Goal: Transaction & Acquisition: Purchase product/service

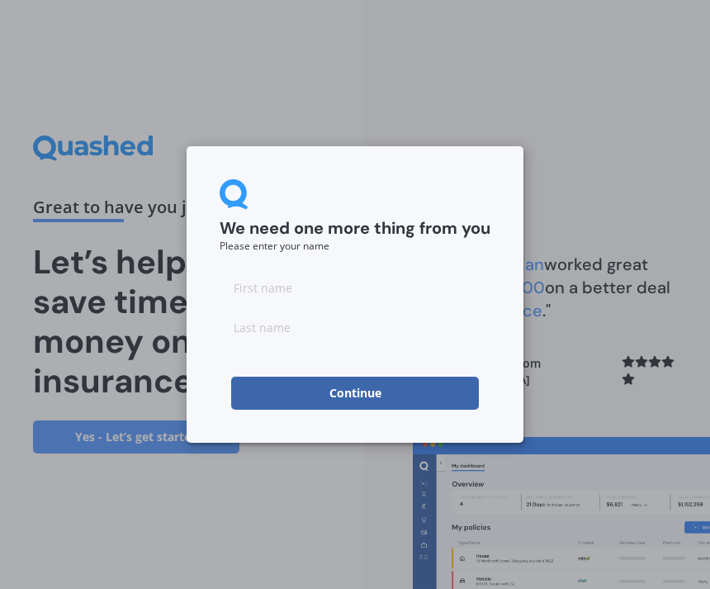
click at [326, 287] on input at bounding box center [355, 287] width 271 height 33
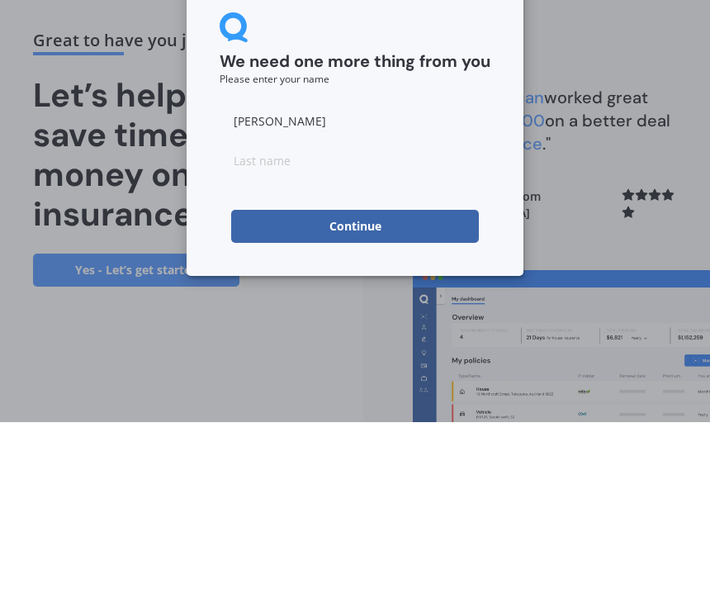
type input "[PERSON_NAME]"
click at [329, 310] on input at bounding box center [355, 326] width 271 height 33
type input "[PERSON_NAME]"
click at [365, 376] on button "Continue" at bounding box center [355, 392] width 248 height 33
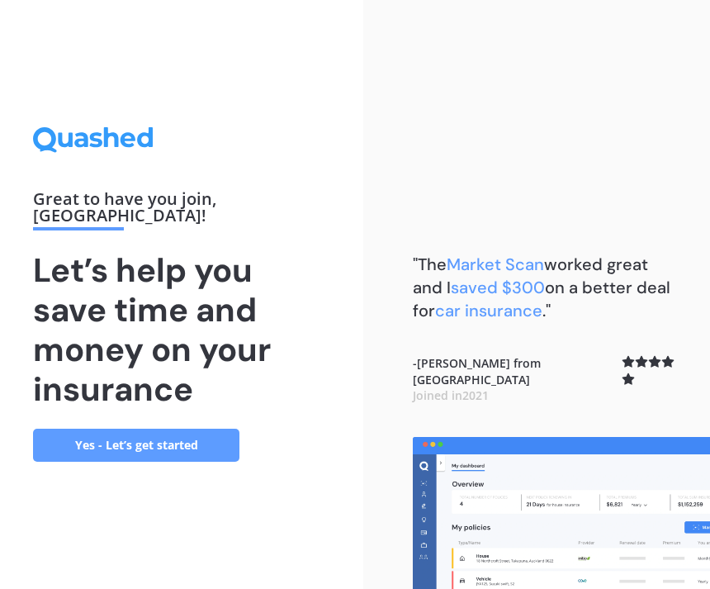
click at [150, 429] on link "Yes - Let’s get started" at bounding box center [136, 445] width 206 height 33
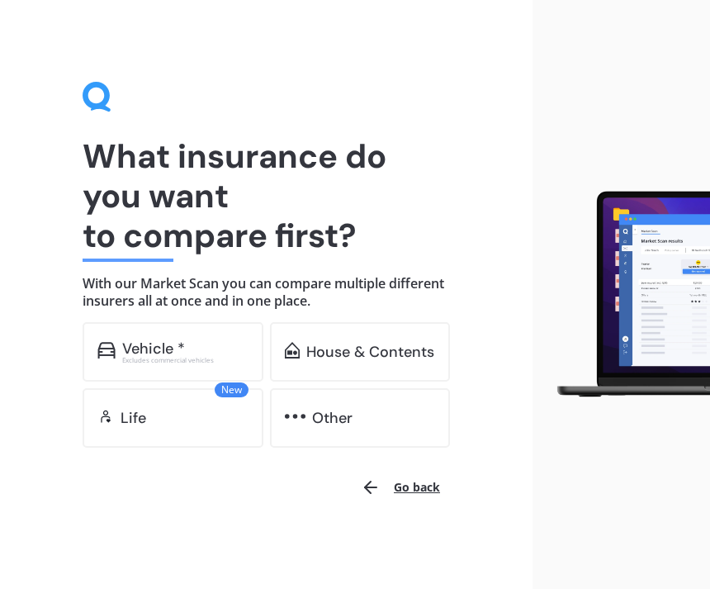
click at [177, 343] on div "Vehicle *" at bounding box center [153, 348] width 63 height 17
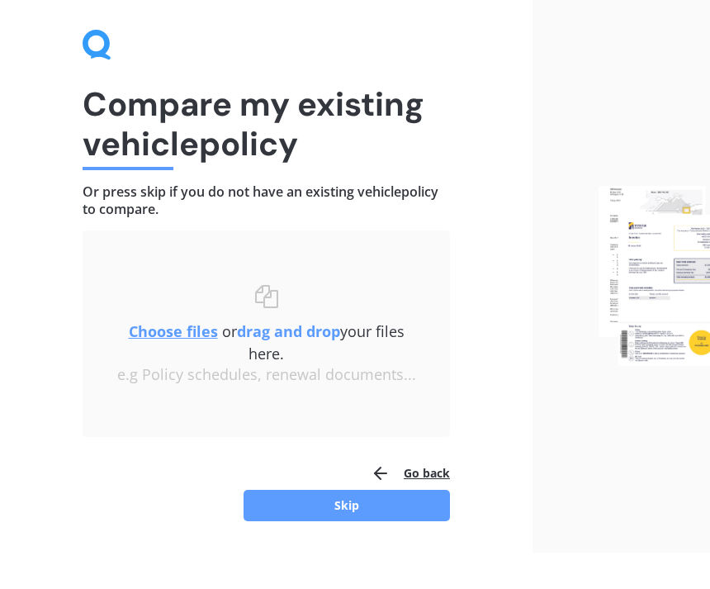
scroll to position [14, 0]
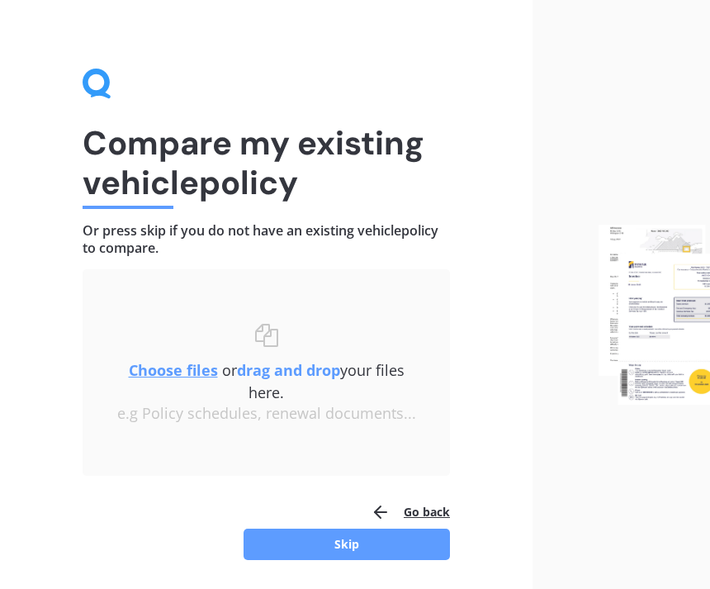
click at [391, 505] on icon "button" at bounding box center [381, 512] width 20 height 20
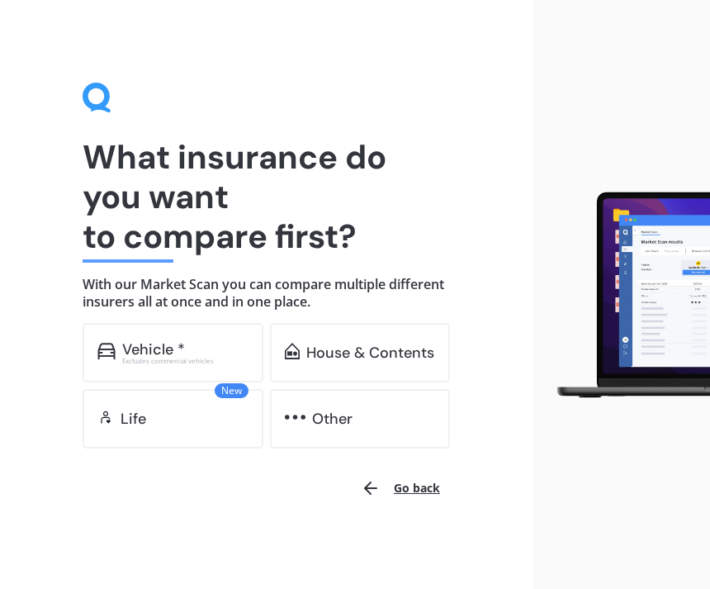
scroll to position [1, 0]
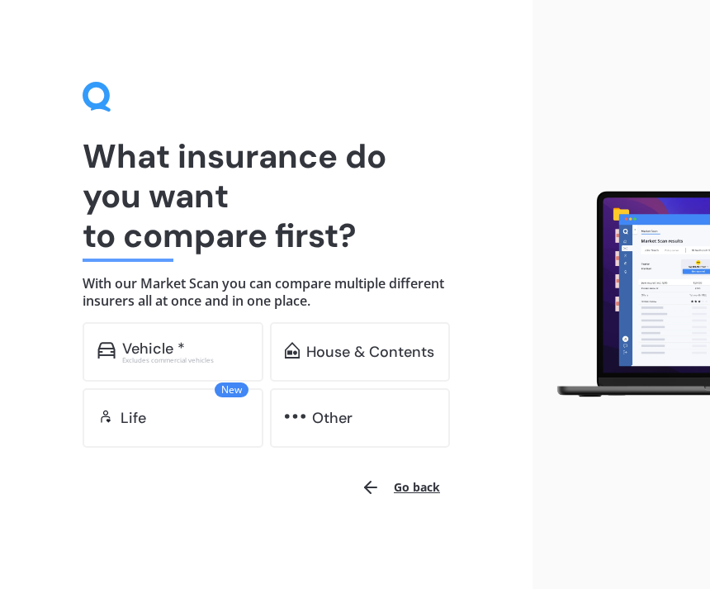
click at [395, 480] on button "Go back" at bounding box center [400, 487] width 99 height 40
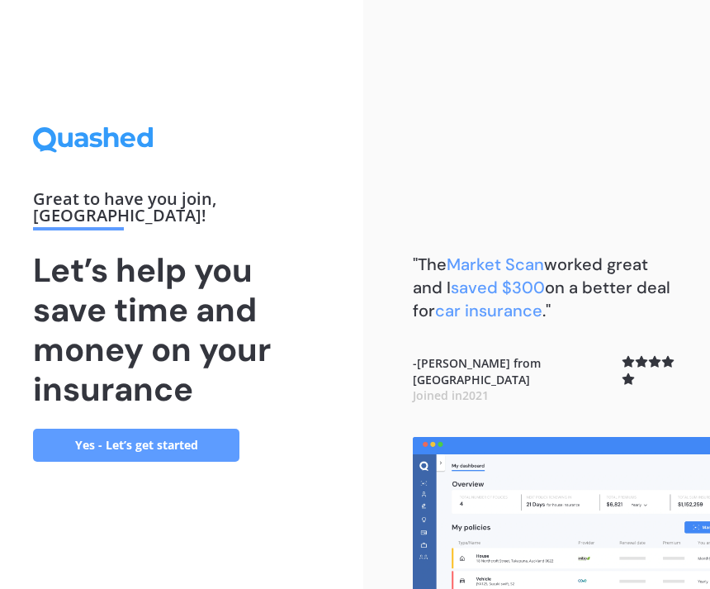
click at [136, 429] on link "Yes - Let’s get started" at bounding box center [136, 445] width 206 height 33
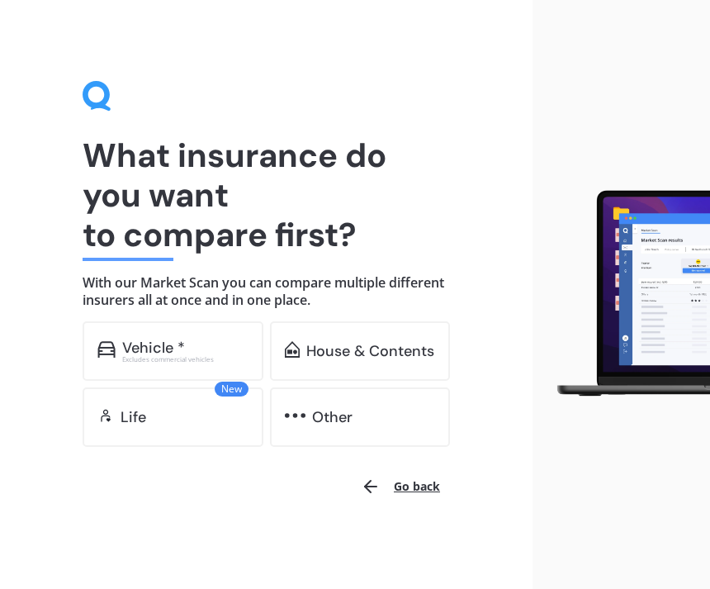
scroll to position [1, 0]
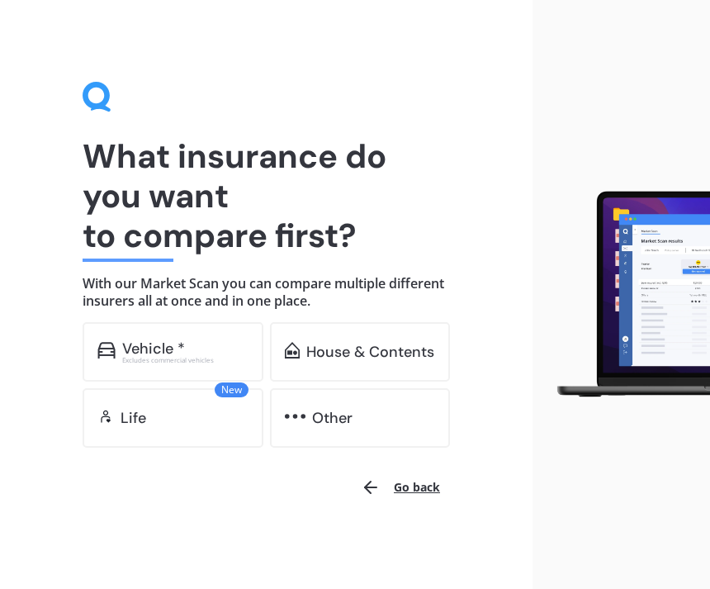
click at [128, 340] on div "Vehicle *" at bounding box center [153, 348] width 63 height 17
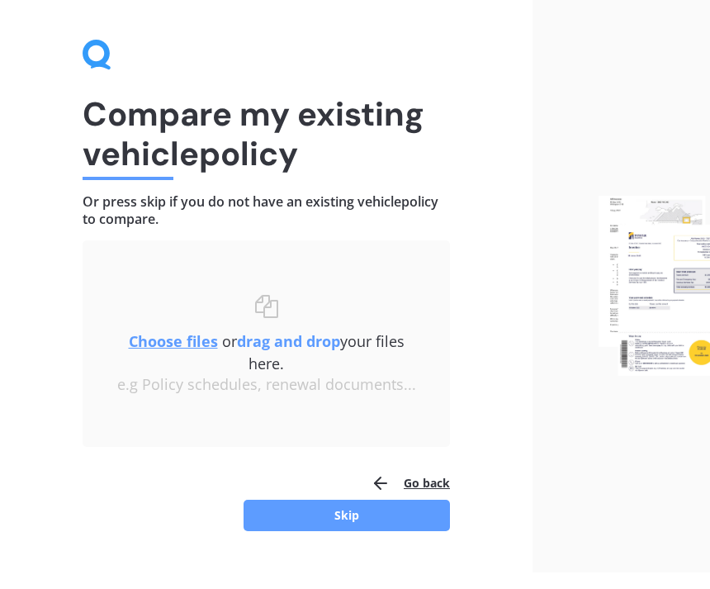
scroll to position [14, 0]
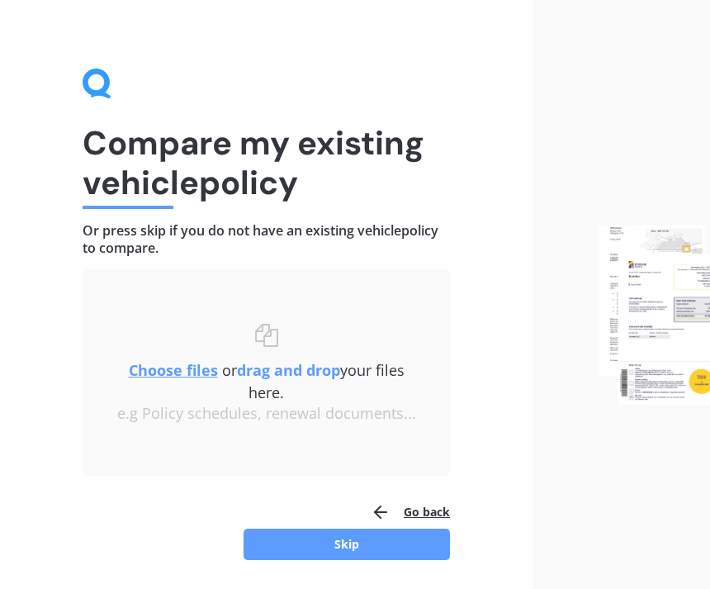
click at [367, 541] on button "Skip" at bounding box center [347, 543] width 206 height 31
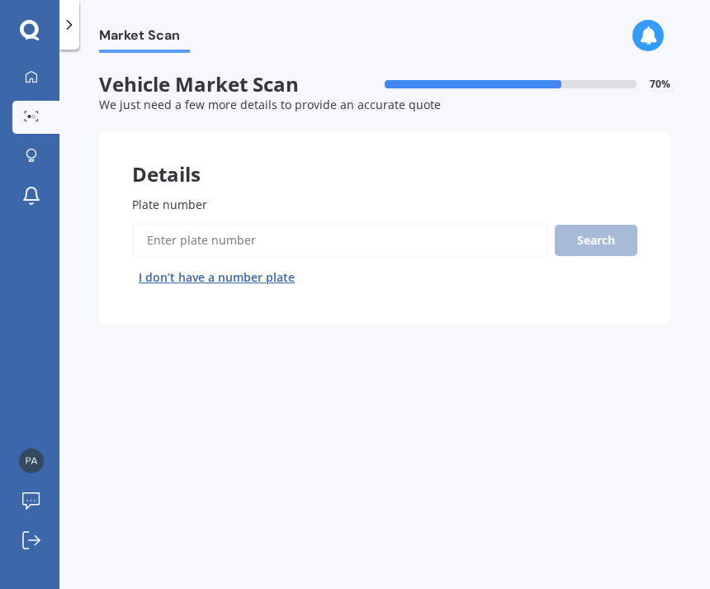
click at [272, 235] on input "Plate number" at bounding box center [340, 240] width 416 height 35
type input "Plq394"
click at [599, 234] on button "Search" at bounding box center [596, 240] width 83 height 31
